Goal: Task Accomplishment & Management: Manage account settings

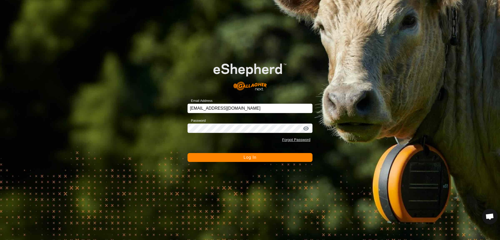
click at [247, 157] on span "Log In" at bounding box center [250, 157] width 13 height 4
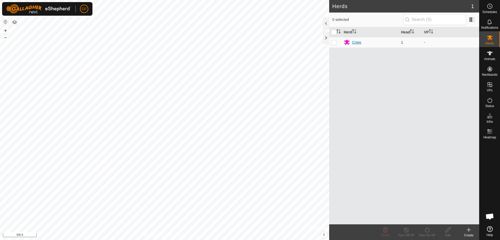
click at [355, 42] on div "Cows" at bounding box center [356, 42] width 9 height 5
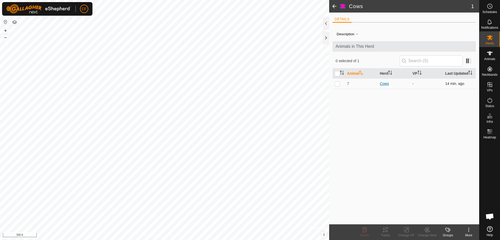
click at [386, 85] on div "Cows" at bounding box center [394, 83] width 29 height 5
click at [385, 84] on div "Cows" at bounding box center [394, 83] width 29 height 5
click at [348, 83] on span "7" at bounding box center [348, 83] width 2 height 5
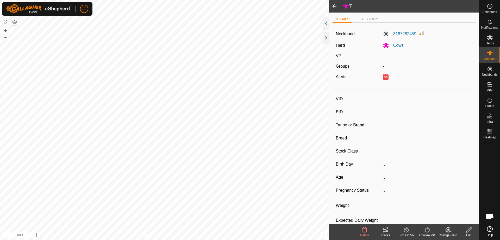
type input "7"
type input "-"
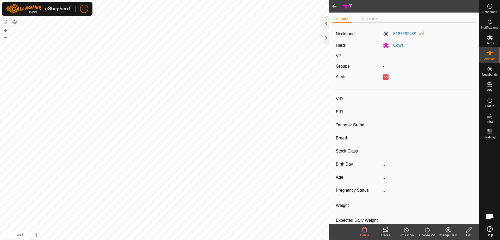
type input "0 kg"
type input "-"
click at [470, 227] on icon at bounding box center [469, 229] width 7 height 6
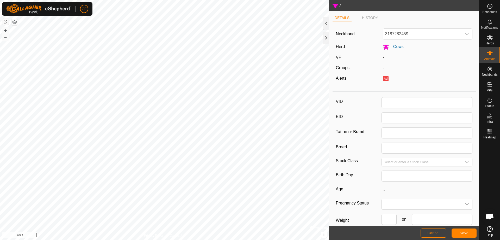
type input "7"
type input "0"
drag, startPoint x: 388, startPoint y: 100, endPoint x: 382, endPoint y: 102, distance: 7.0
click at [382, 102] on input "7" at bounding box center [427, 102] width 91 height 11
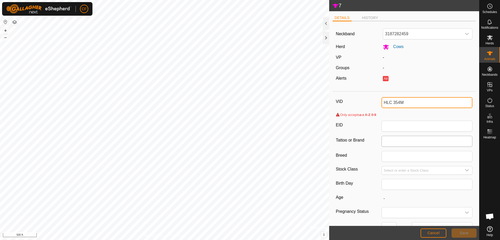
type input "HLC 354M"
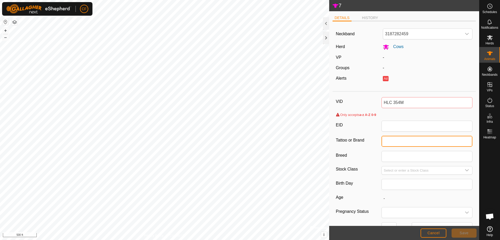
click at [387, 139] on input "Tattoo or Brand" at bounding box center [427, 141] width 91 height 11
type input "CHD 354M"
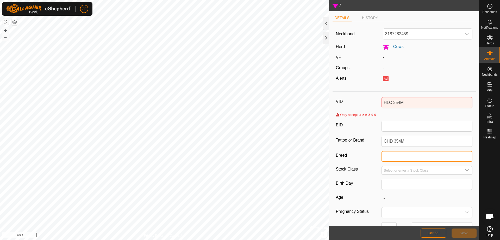
click at [390, 157] on input "Breed" at bounding box center [427, 156] width 91 height 11
type input "Angus"
click at [463, 167] on div "dropdown trigger" at bounding box center [467, 170] width 10 height 8
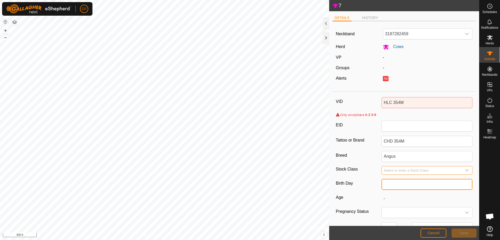
click at [407, 184] on input "text" at bounding box center [427, 184] width 91 height 11
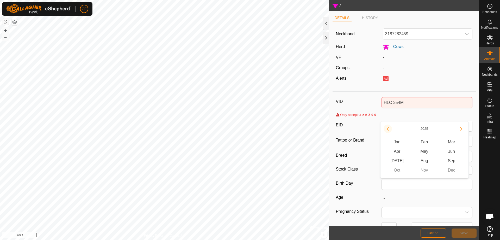
click at [390, 129] on button "Previous Year" at bounding box center [388, 128] width 8 height 8
click at [390, 129] on span "Previous Year" at bounding box center [390, 129] width 0 height 0
click at [463, 128] on button "Next Year" at bounding box center [461, 128] width 8 height 8
click at [401, 141] on span "Jan" at bounding box center [397, 141] width 27 height 9
type input "01/2024"
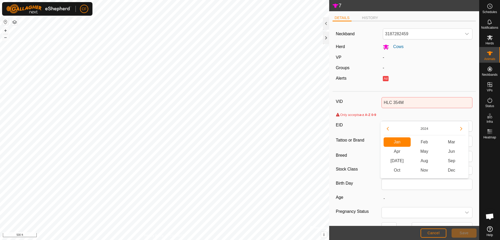
type input "1 year 8 months"
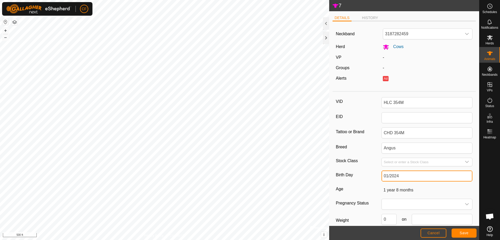
type input "7"
type input "-"
type input "0"
type input "12"
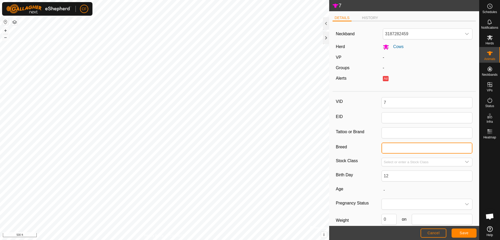
click at [414, 145] on input "Breed" at bounding box center [427, 147] width 91 height 11
click at [437, 235] on button "Cancel" at bounding box center [434, 232] width 26 height 9
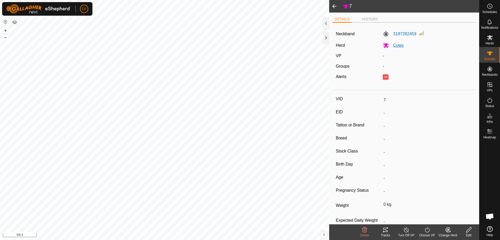
click at [397, 45] on span "Cows" at bounding box center [396, 45] width 15 height 4
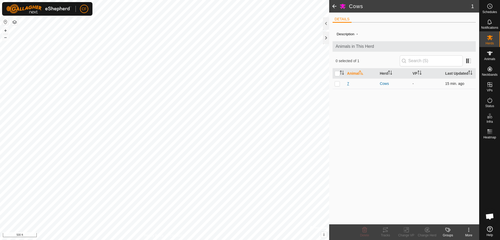
click at [349, 82] on span "7" at bounding box center [348, 83] width 2 height 5
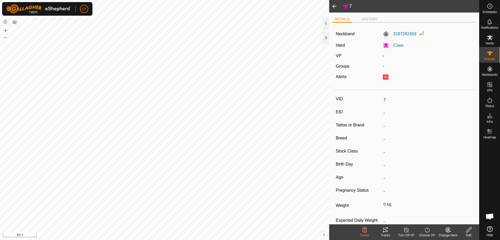
click at [469, 230] on icon at bounding box center [469, 229] width 5 height 5
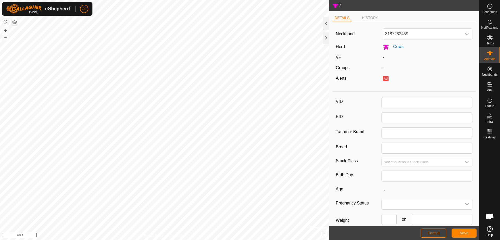
type input "7"
type input "0"
click at [388, 102] on input "7" at bounding box center [427, 102] width 91 height 11
click at [379, 104] on div "VID 7" at bounding box center [404, 102] width 137 height 11
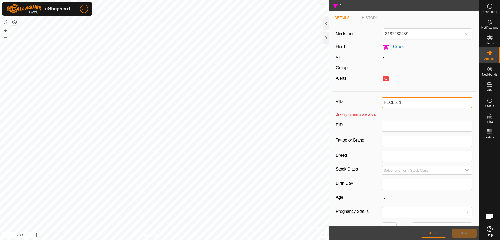
click at [390, 102] on input "HLCLot 1" at bounding box center [427, 102] width 91 height 11
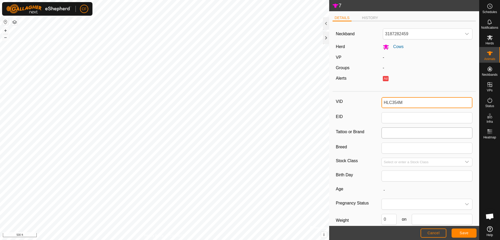
type input "HLC354M"
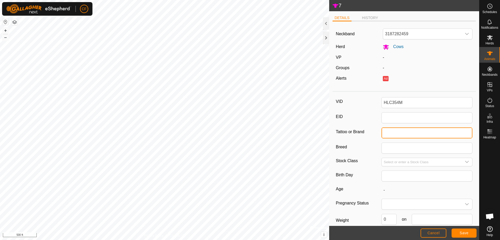
click at [386, 134] on input "Tattoo or Brand" at bounding box center [427, 132] width 91 height 11
type input "CHD 354M"
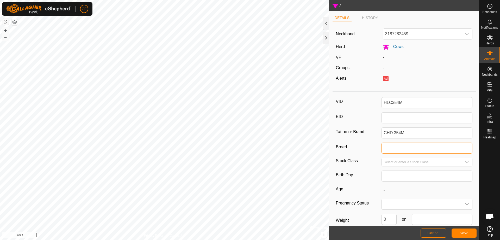
click at [386, 151] on input "Breed" at bounding box center [427, 147] width 91 height 11
type input "Angus"
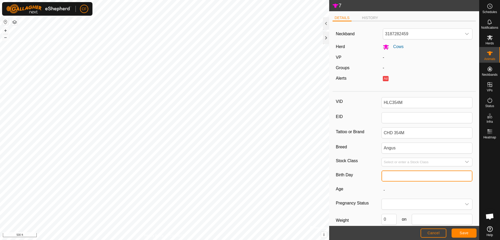
click at [390, 175] on input "text" at bounding box center [427, 175] width 91 height 11
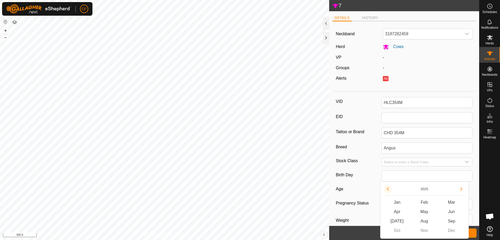
click at [390, 189] on button "Previous Year" at bounding box center [388, 189] width 8 height 8
click at [399, 202] on span "Jan" at bounding box center [397, 201] width 27 height 9
type input "01/2024"
type input "1 year 8 months"
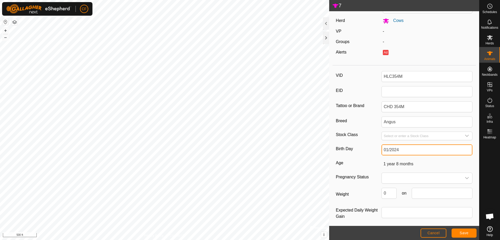
scroll to position [29, 0]
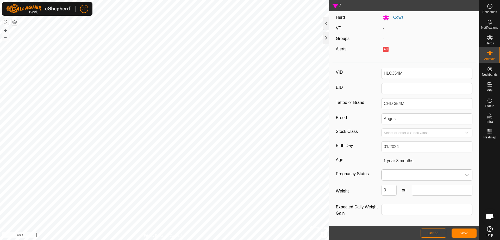
click at [465, 173] on icon "dropdown trigger" at bounding box center [467, 175] width 4 height 4
click at [393, 220] on li "Pregnant" at bounding box center [426, 219] width 88 height 10
click at [468, 232] on span "Save" at bounding box center [464, 232] width 9 height 4
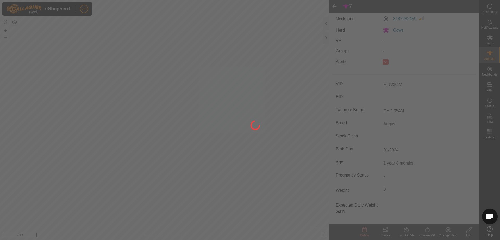
type input "7"
type input "-"
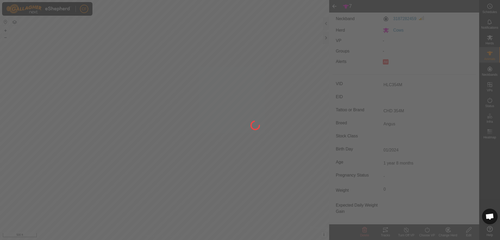
type input "0 kg"
type input "-"
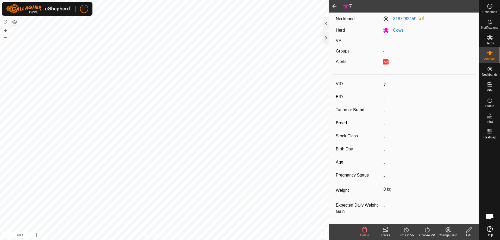
scroll to position [15, 0]
click at [336, 7] on span at bounding box center [334, 6] width 10 height 13
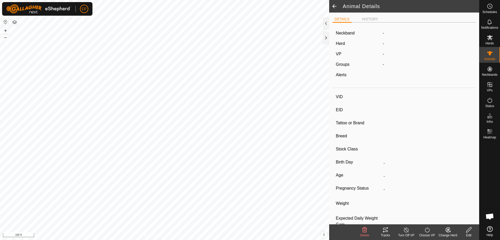
type input "HLC354M"
type input "-"
type input "CHD 354M"
type input "Angus"
type input "-"
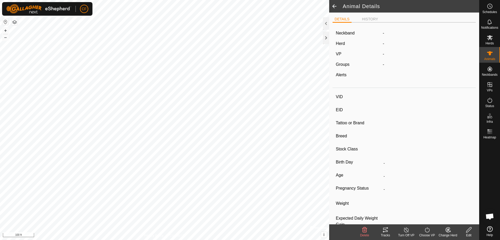
type input "01/2024"
type input "1 year 8 months"
type input "Pregnant"
type input "0 kg"
type input "-"
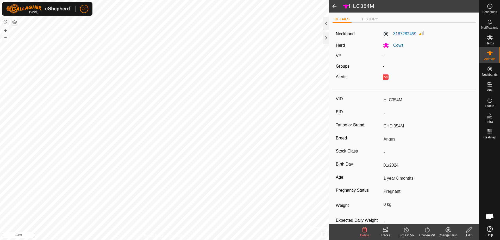
click at [387, 232] on icon at bounding box center [386, 229] width 6 height 6
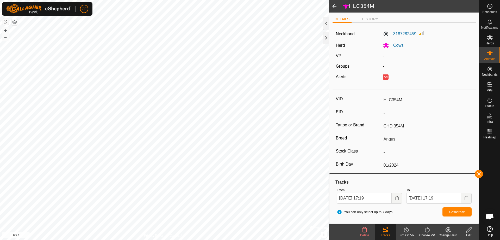
click at [335, 7] on span at bounding box center [334, 6] width 10 height 13
